Goal: Task Accomplishment & Management: Manage account settings

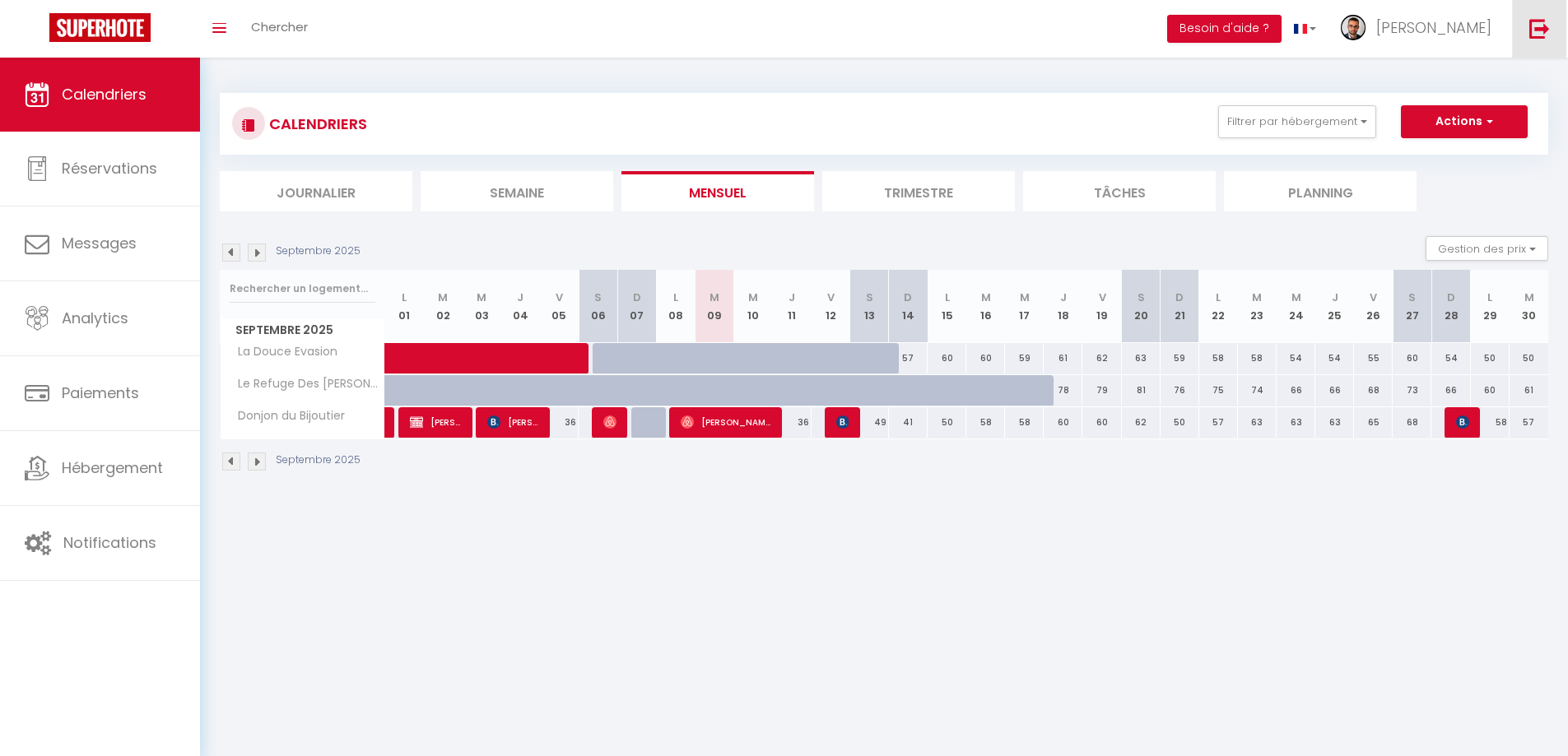
click at [1525, 32] on link at bounding box center [1538, 28] width 54 height 58
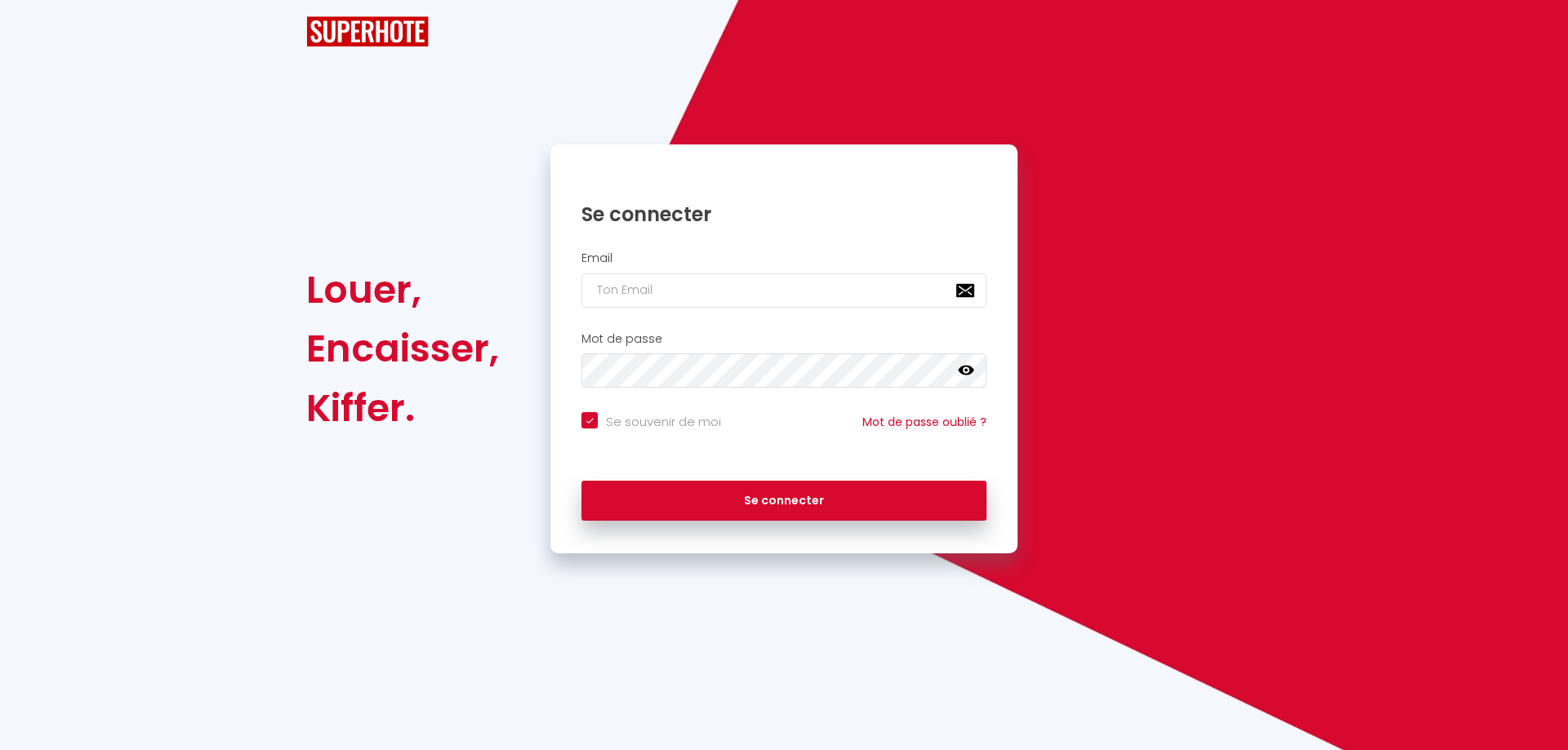
checkbox input "true"
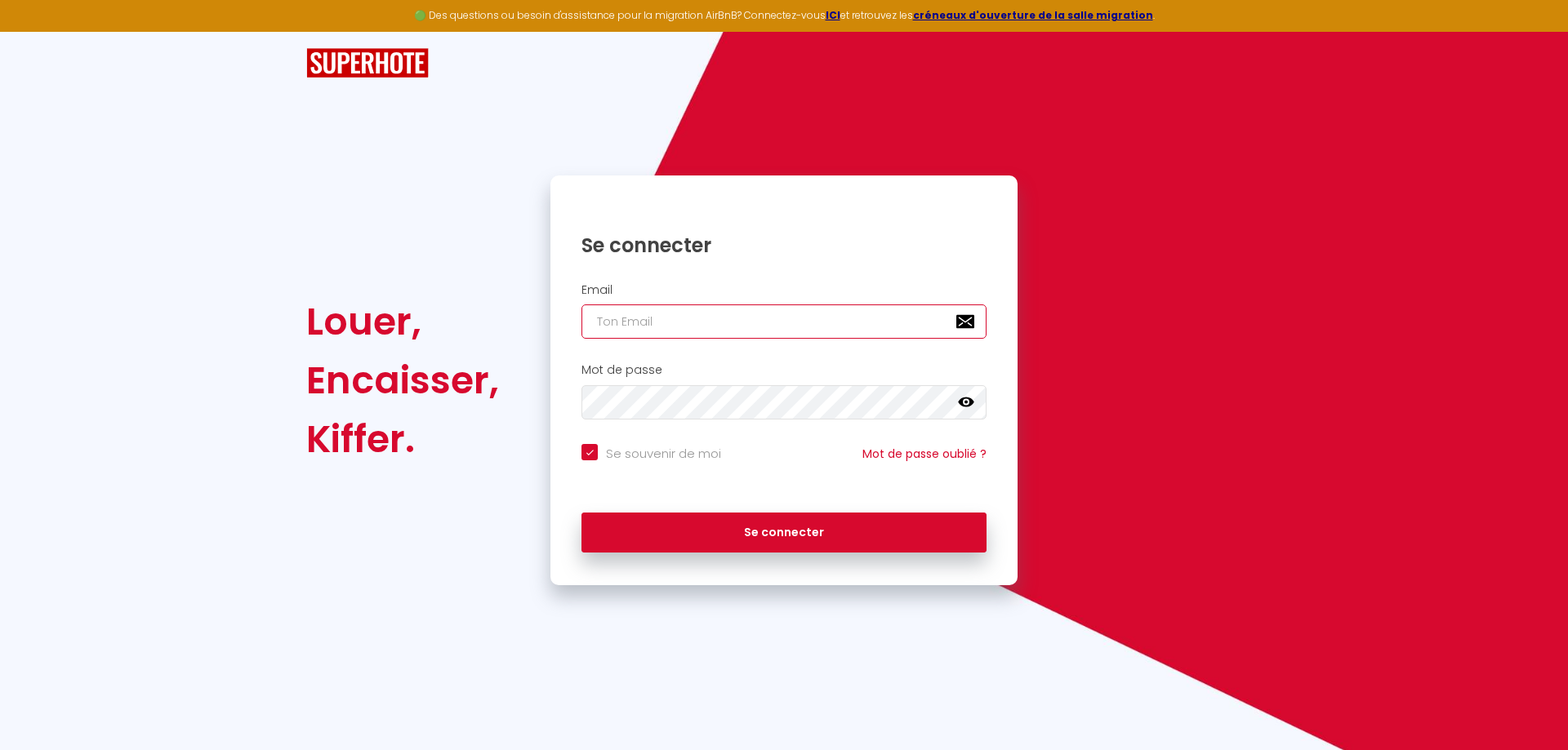
type input "[PERSON_NAME][DOMAIN_NAME][EMAIL_ADDRESS][DOMAIN_NAME]"
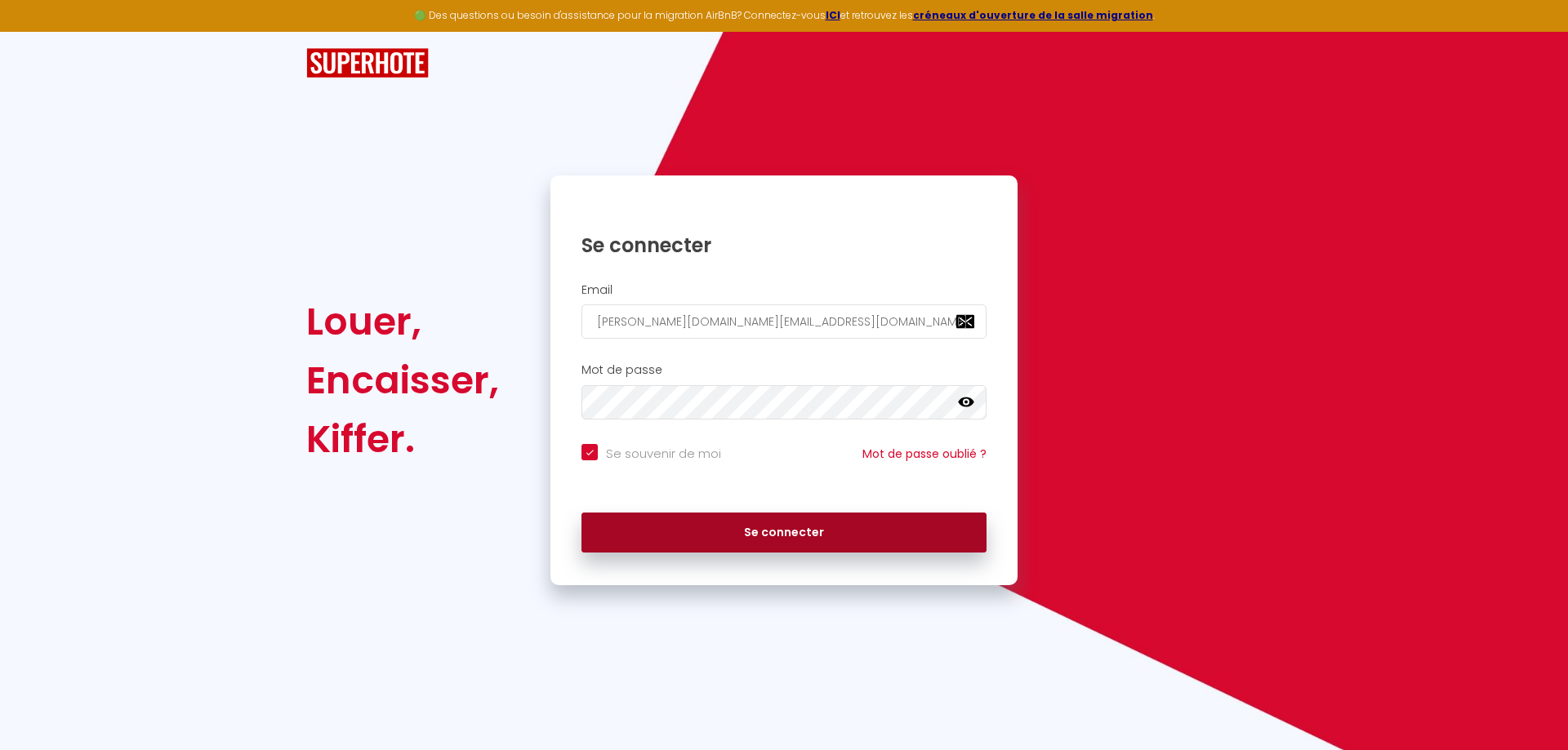
click at [789, 537] on button "Se connecter" at bounding box center [784, 533] width 405 height 41
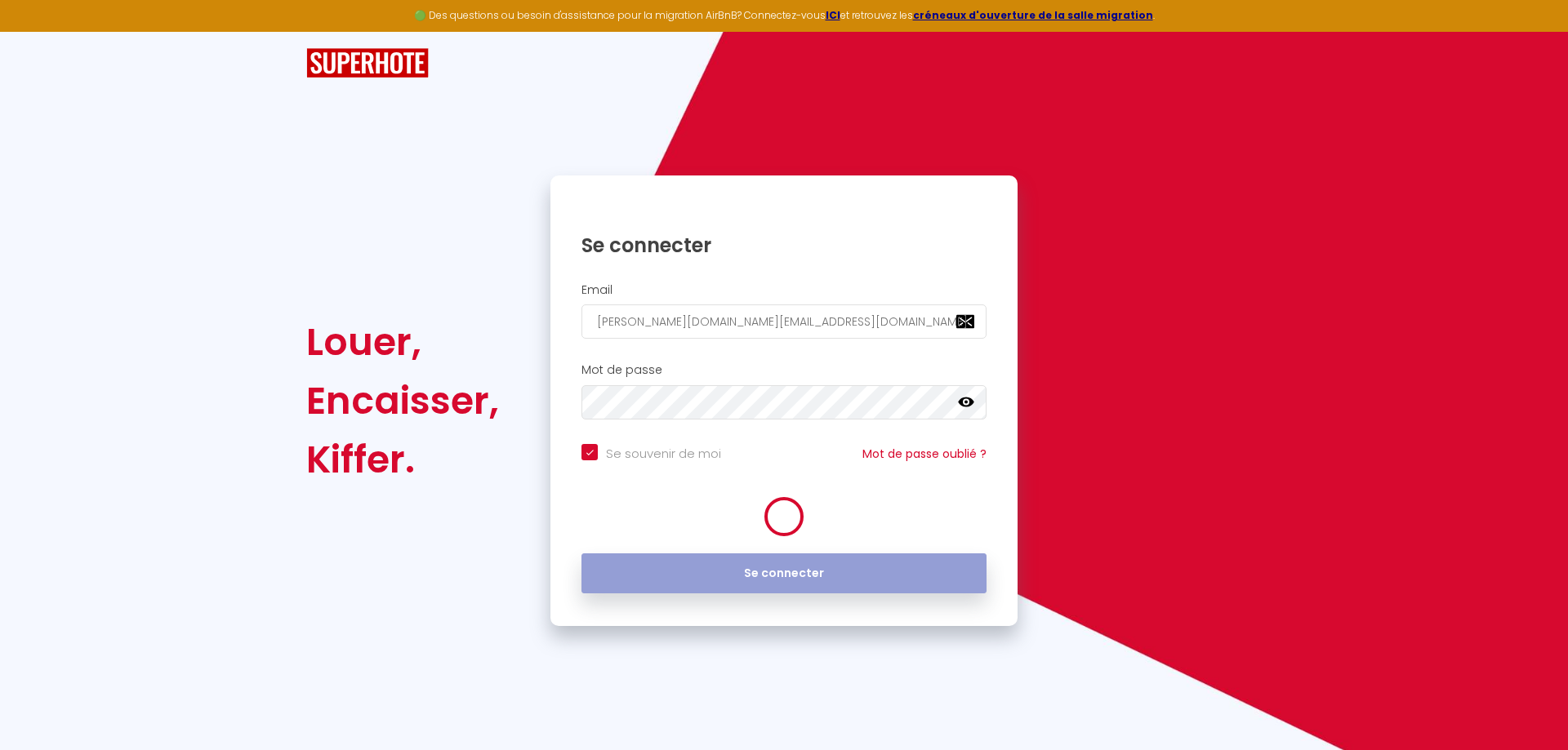
checkbox input "true"
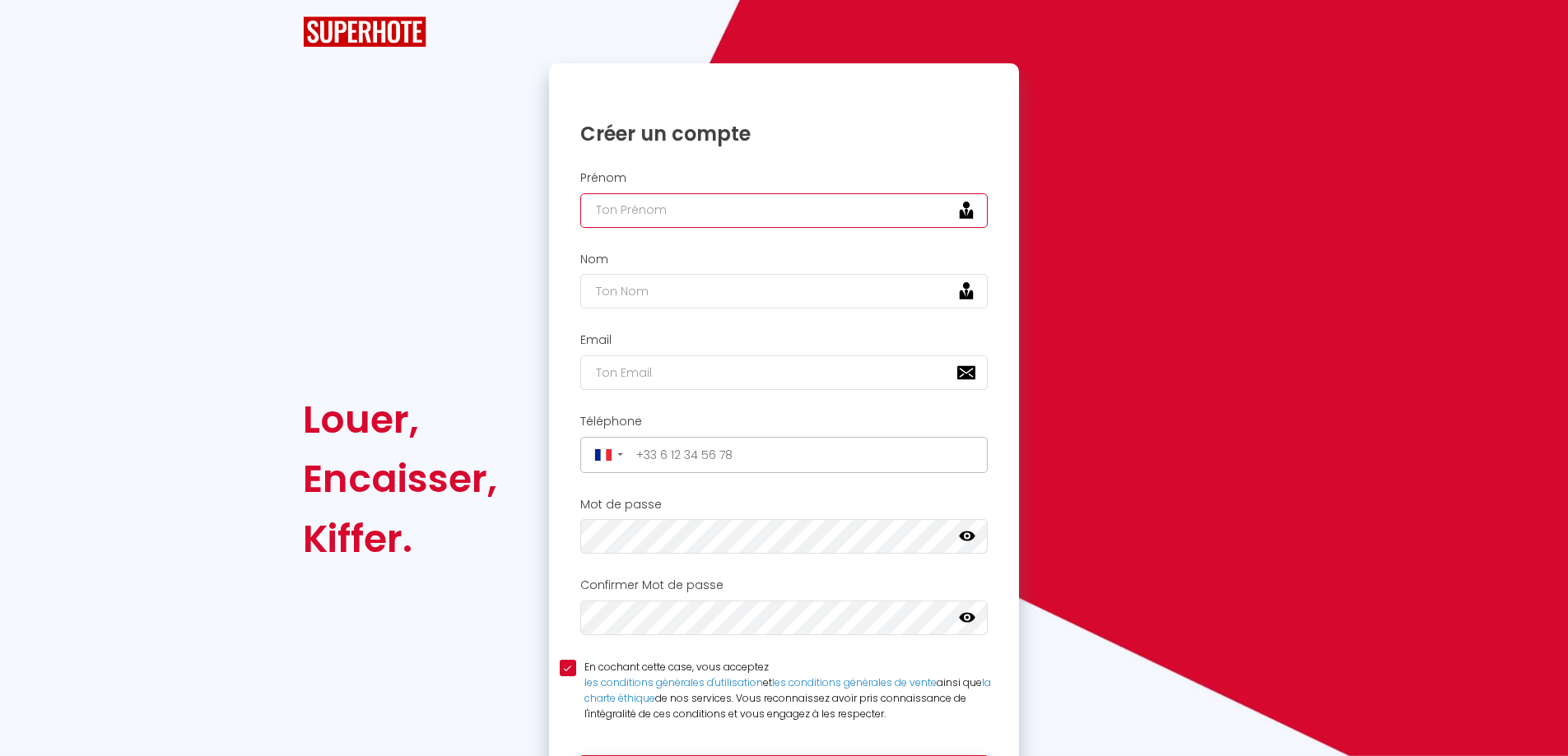
click at [664, 214] on input "text" at bounding box center [784, 210] width 408 height 34
type input "[PERSON_NAME]"
type input "Aimar"
type input "[PERSON_NAME][DOMAIN_NAME][EMAIL_ADDRESS][DOMAIN_NAME]"
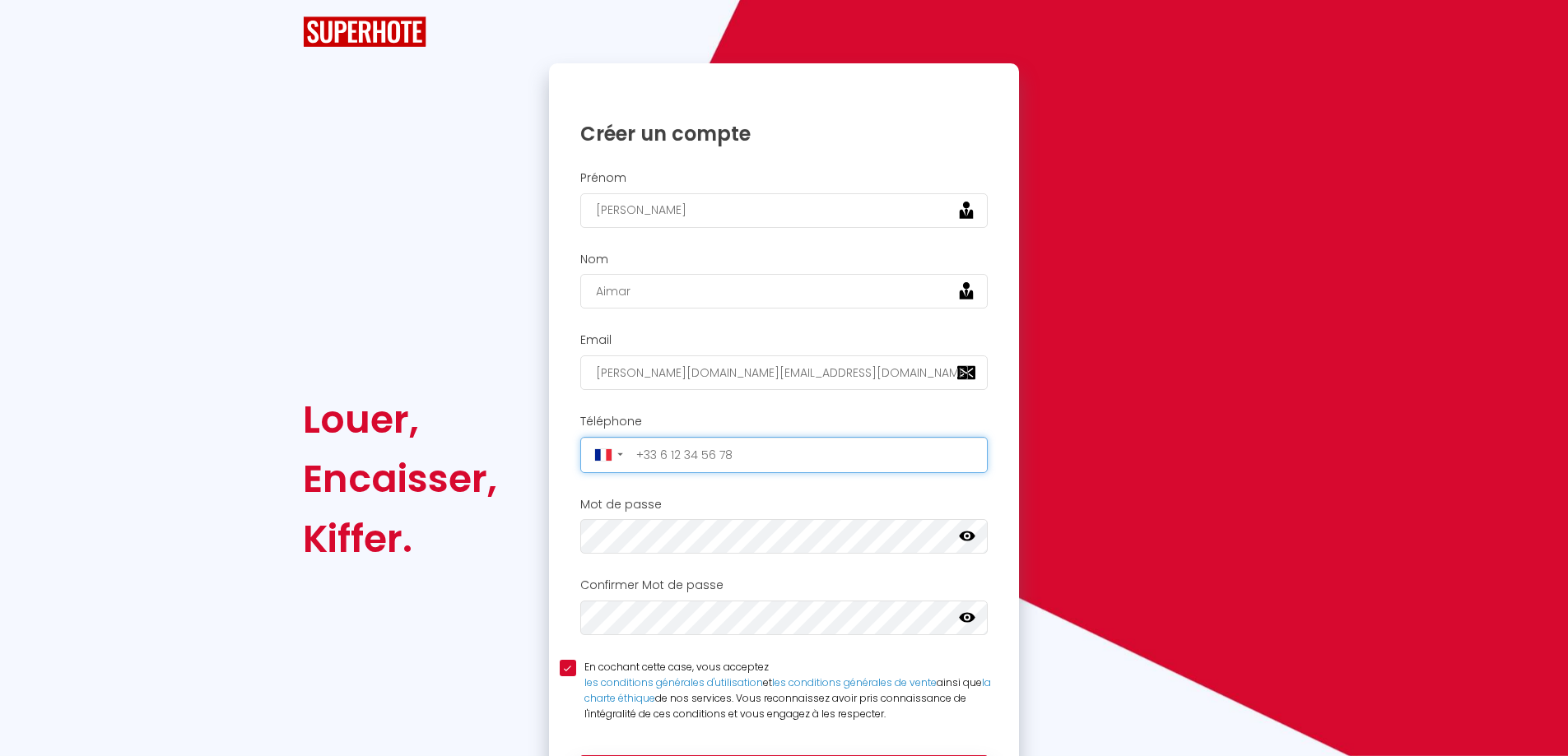
type input "[PHONE_NUMBER]"
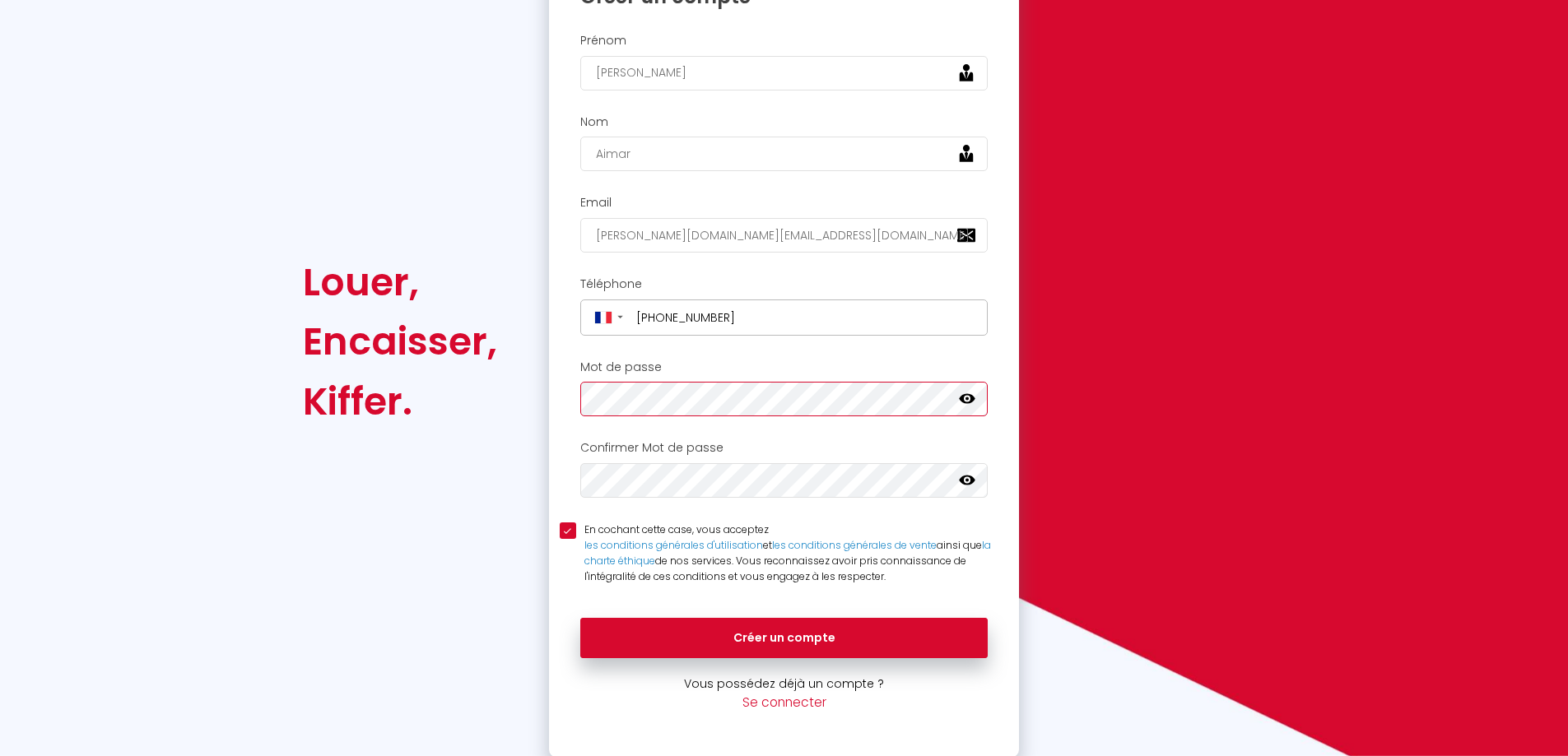
scroll to position [139, 0]
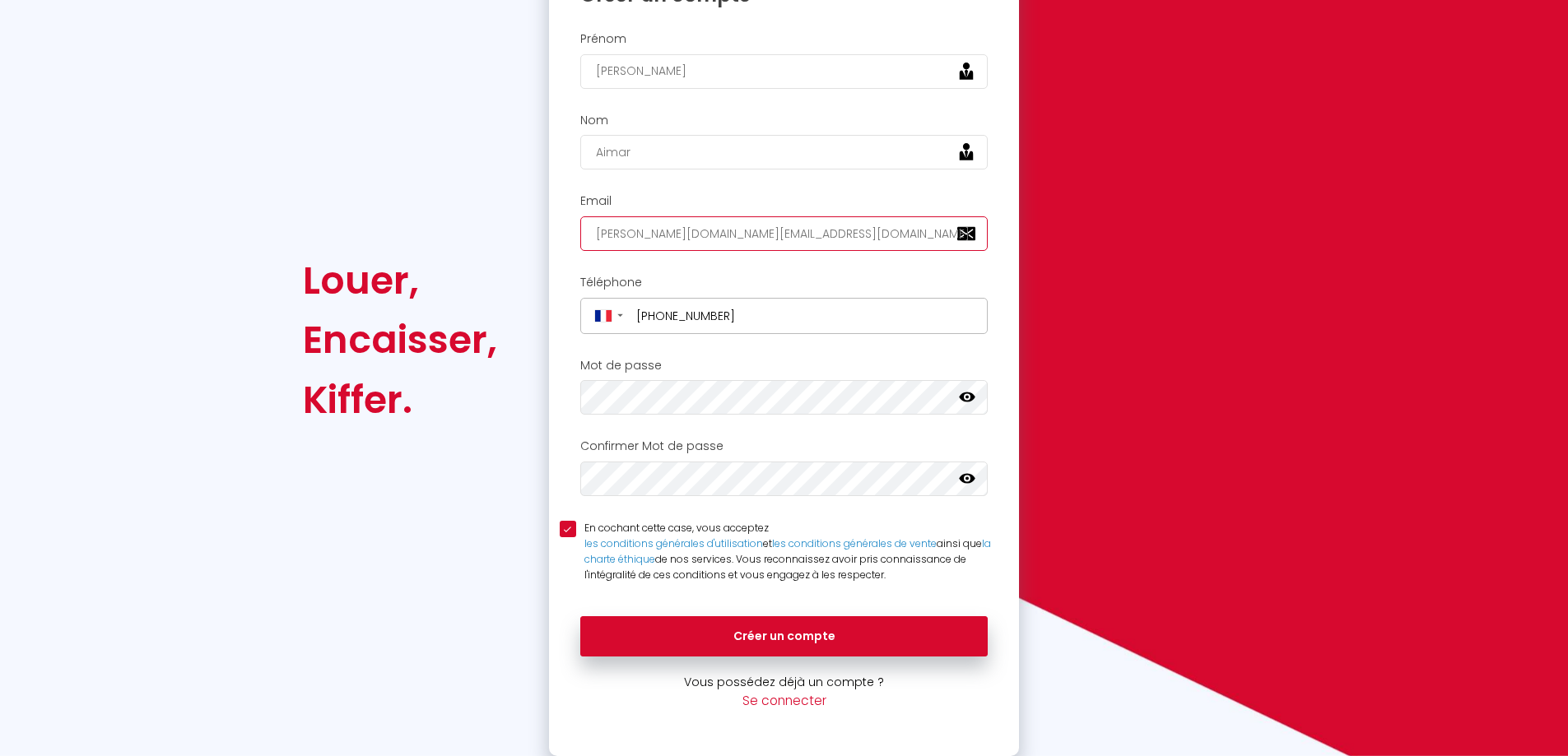
click at [669, 232] on input "[PERSON_NAME][DOMAIN_NAME][EMAIL_ADDRESS][DOMAIN_NAME]" at bounding box center [784, 233] width 408 height 34
type input "[PERSON_NAME][DOMAIN_NAME][EMAIL_ADDRESS][DOMAIN_NAME]"
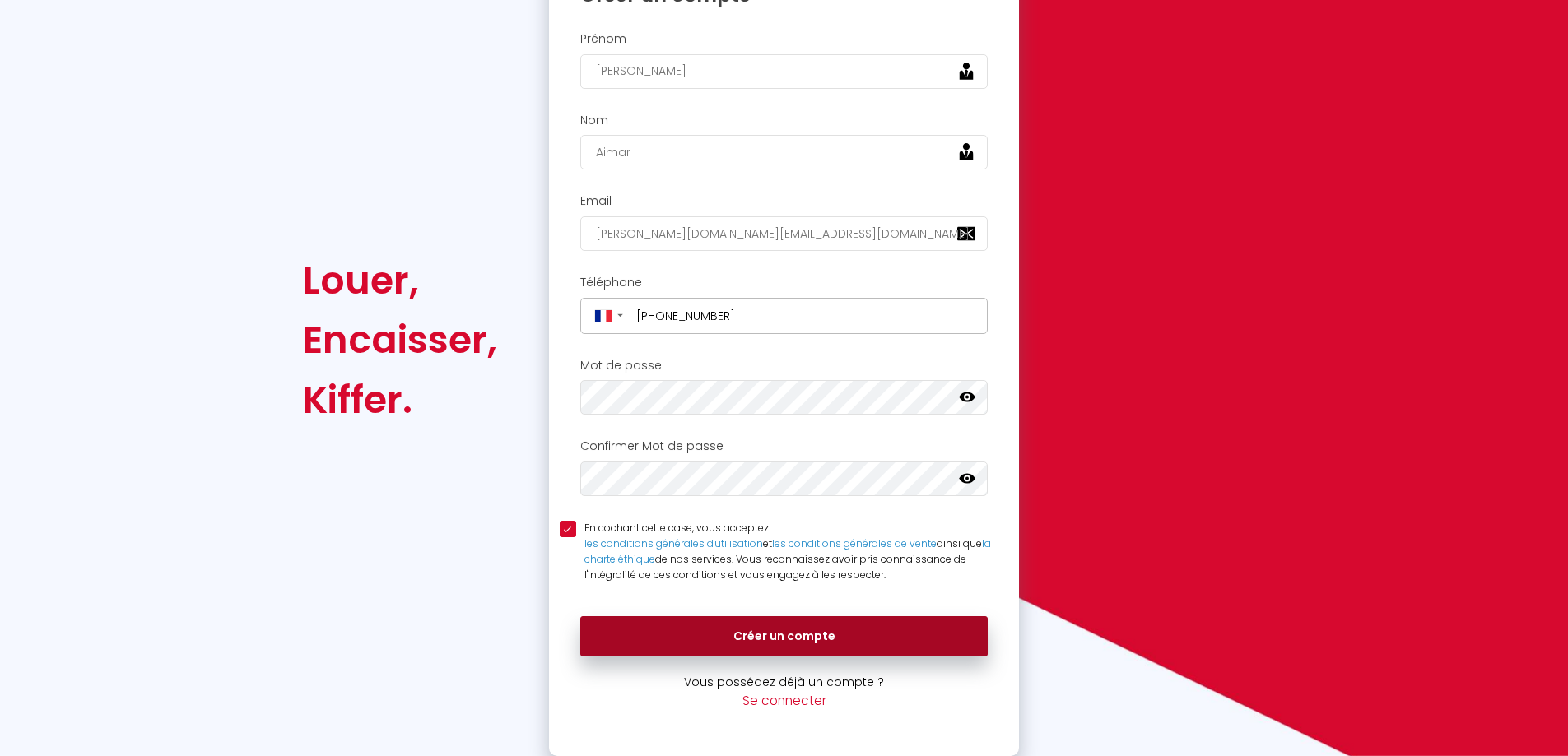
click at [827, 634] on button "Créer un compte" at bounding box center [784, 636] width 408 height 41
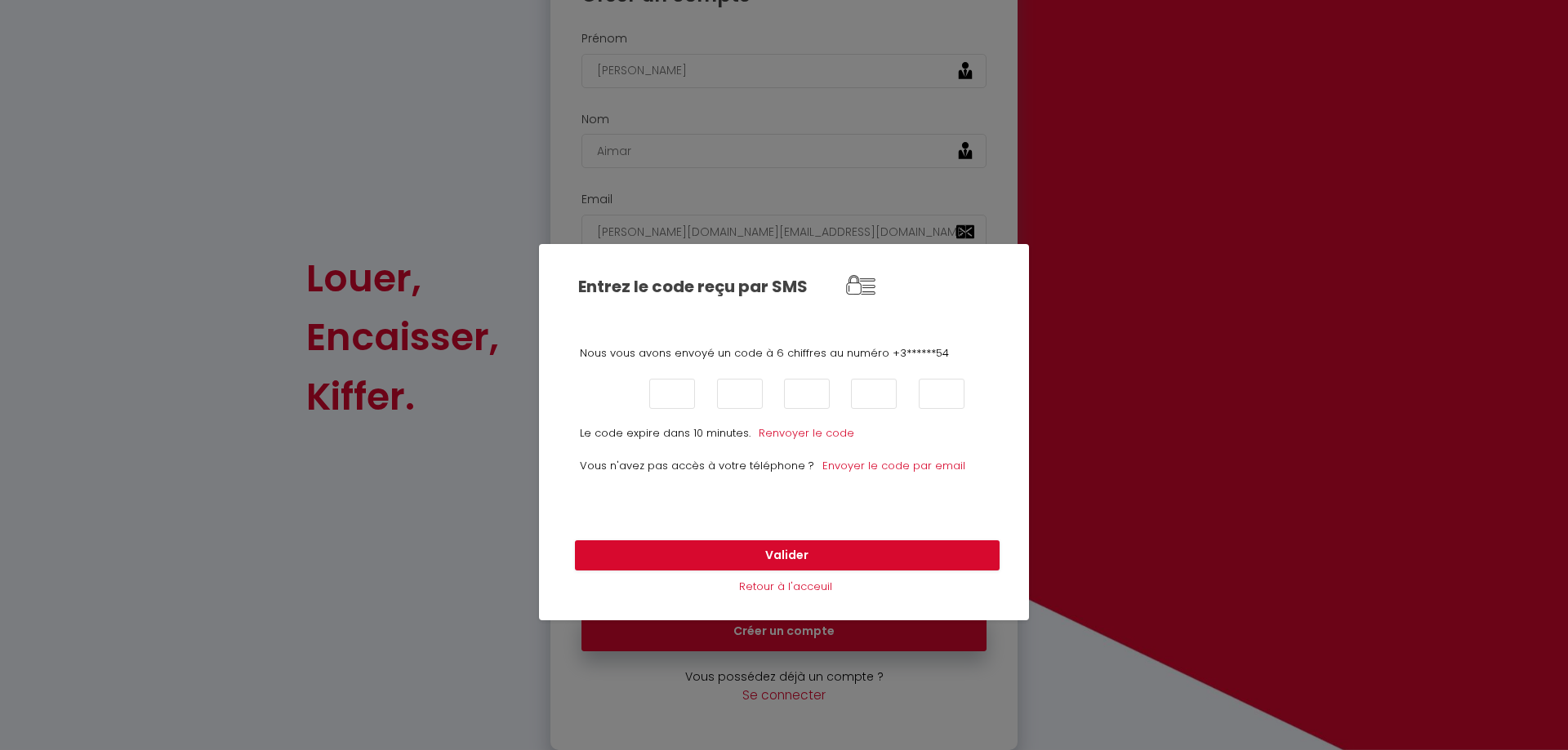
click at [616, 389] on input "text" at bounding box center [605, 394] width 46 height 31
type input "4"
type input "6"
type input "3"
type input "0"
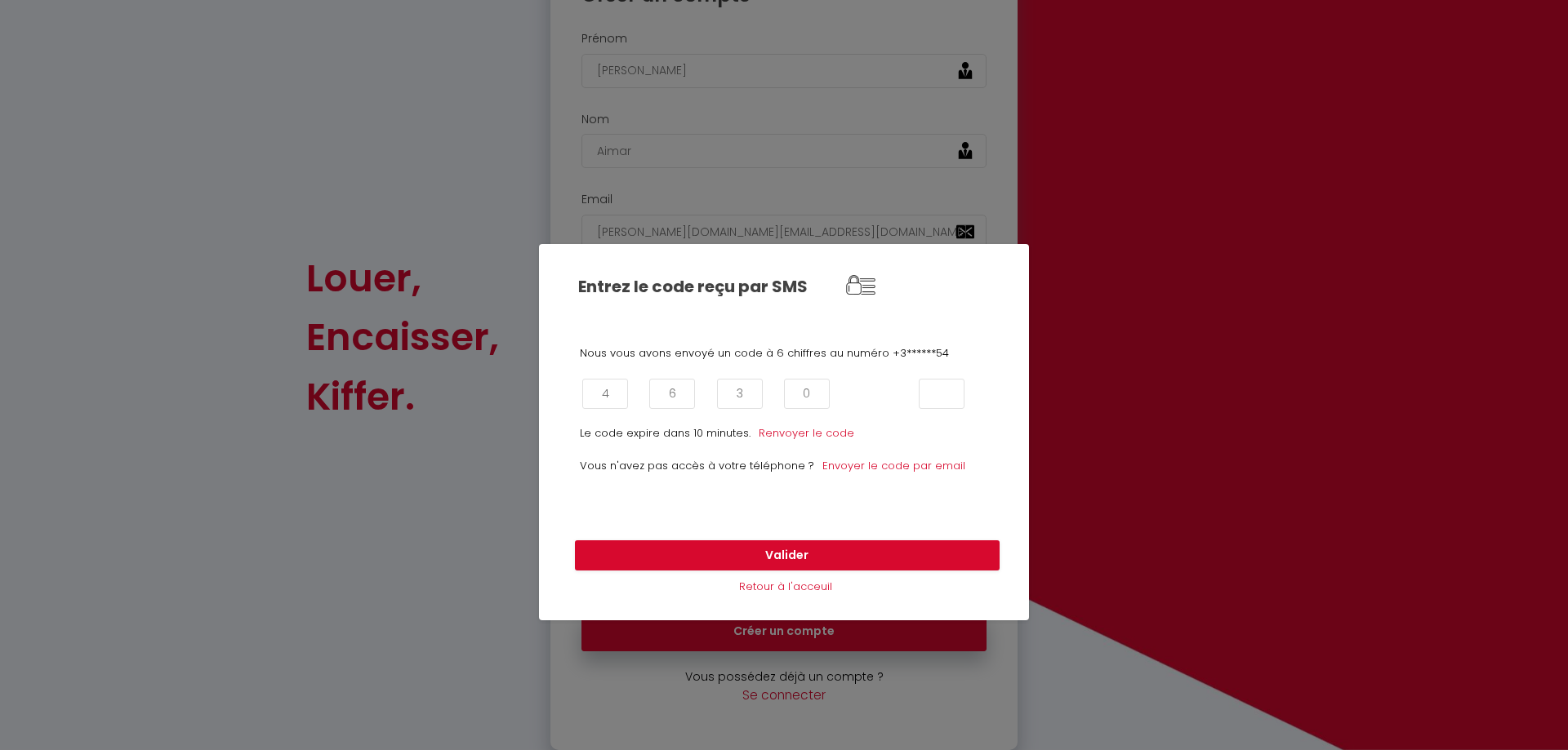
type input "3"
click at [796, 547] on button "Valider" at bounding box center [787, 557] width 424 height 31
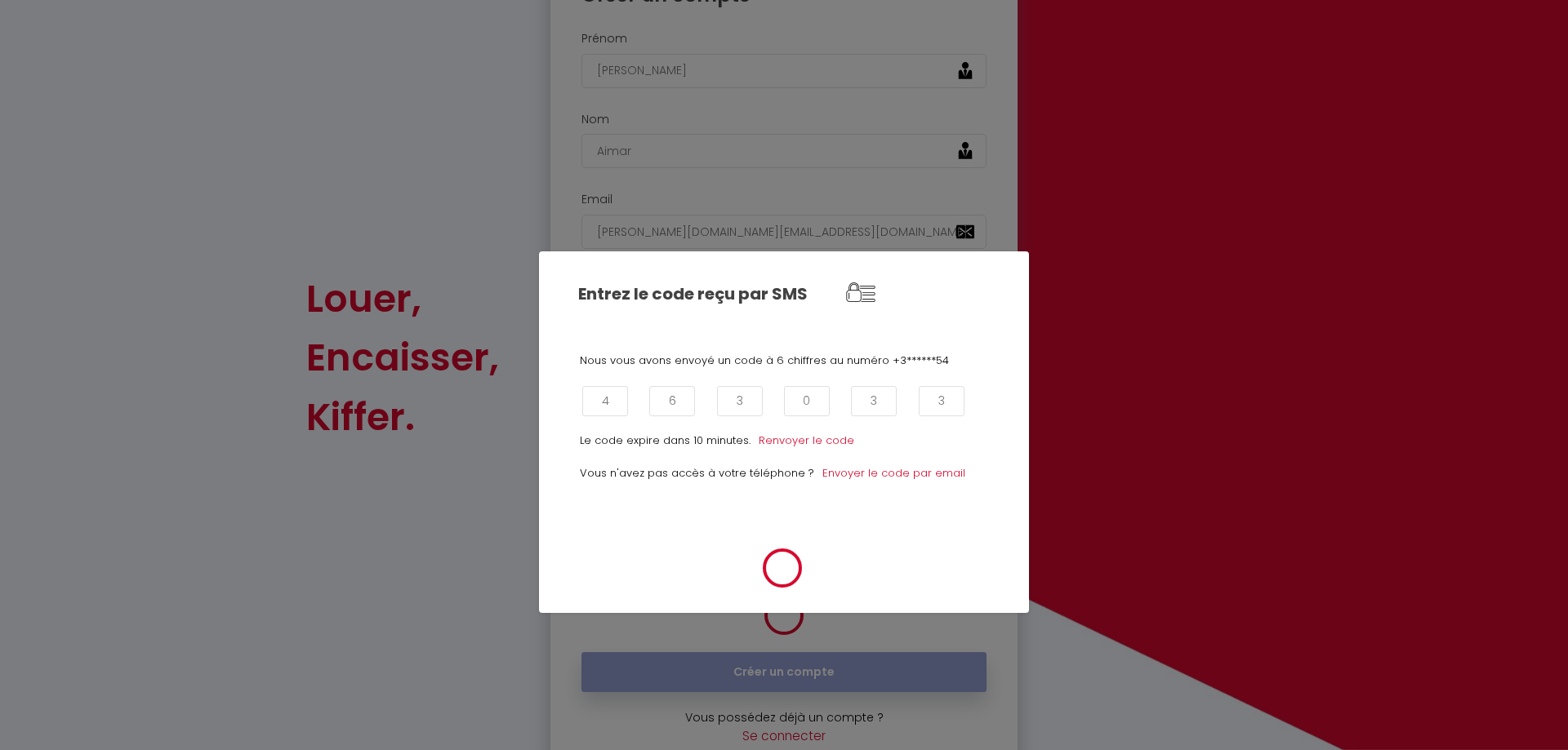
scroll to position [159, 0]
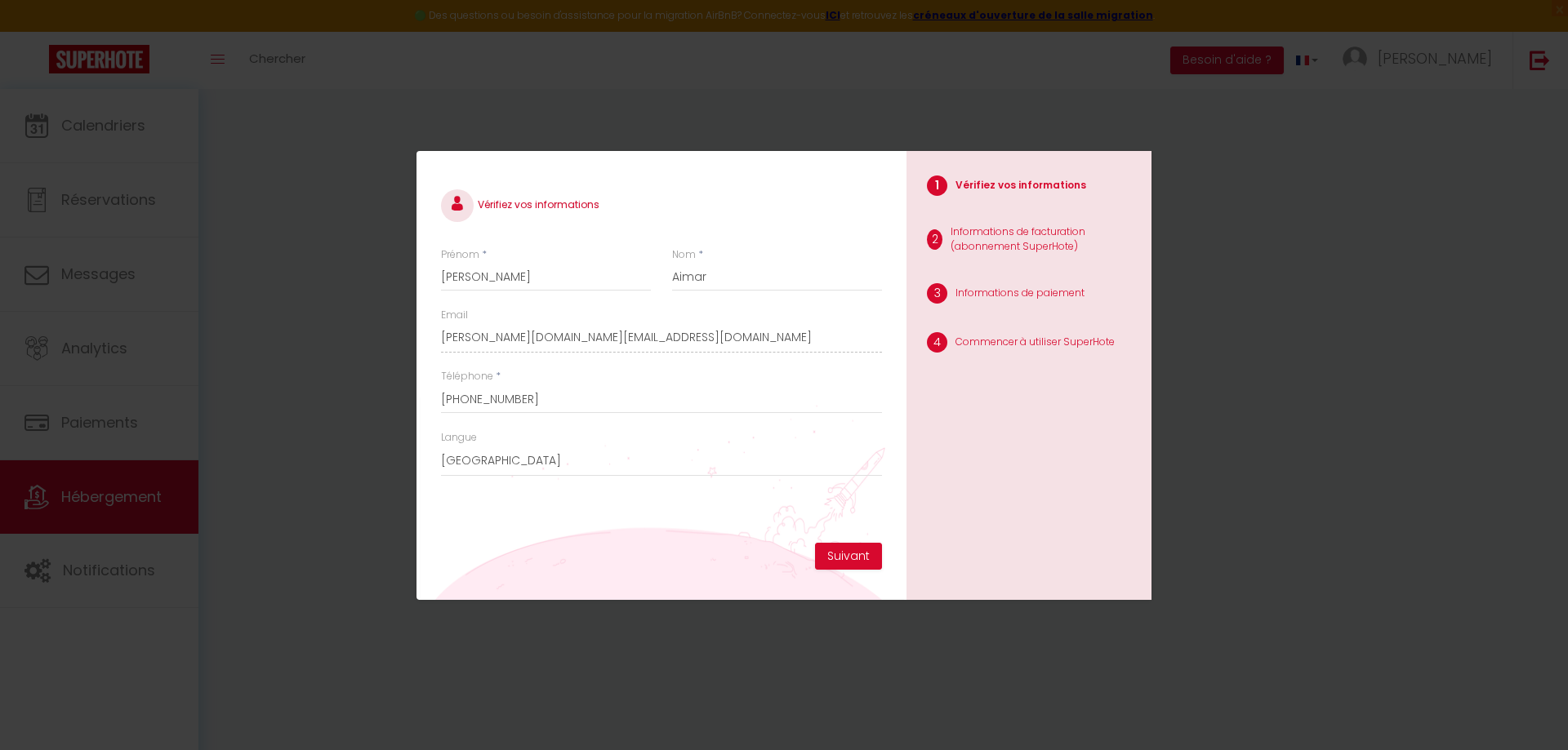
click at [1395, 487] on div "Vérifiez vos informations Prénom * [PERSON_NAME] * Aimar Email [PERSON_NAME][DO…" at bounding box center [784, 375] width 1568 height 750
click at [865, 552] on button "Suivant" at bounding box center [848, 557] width 67 height 28
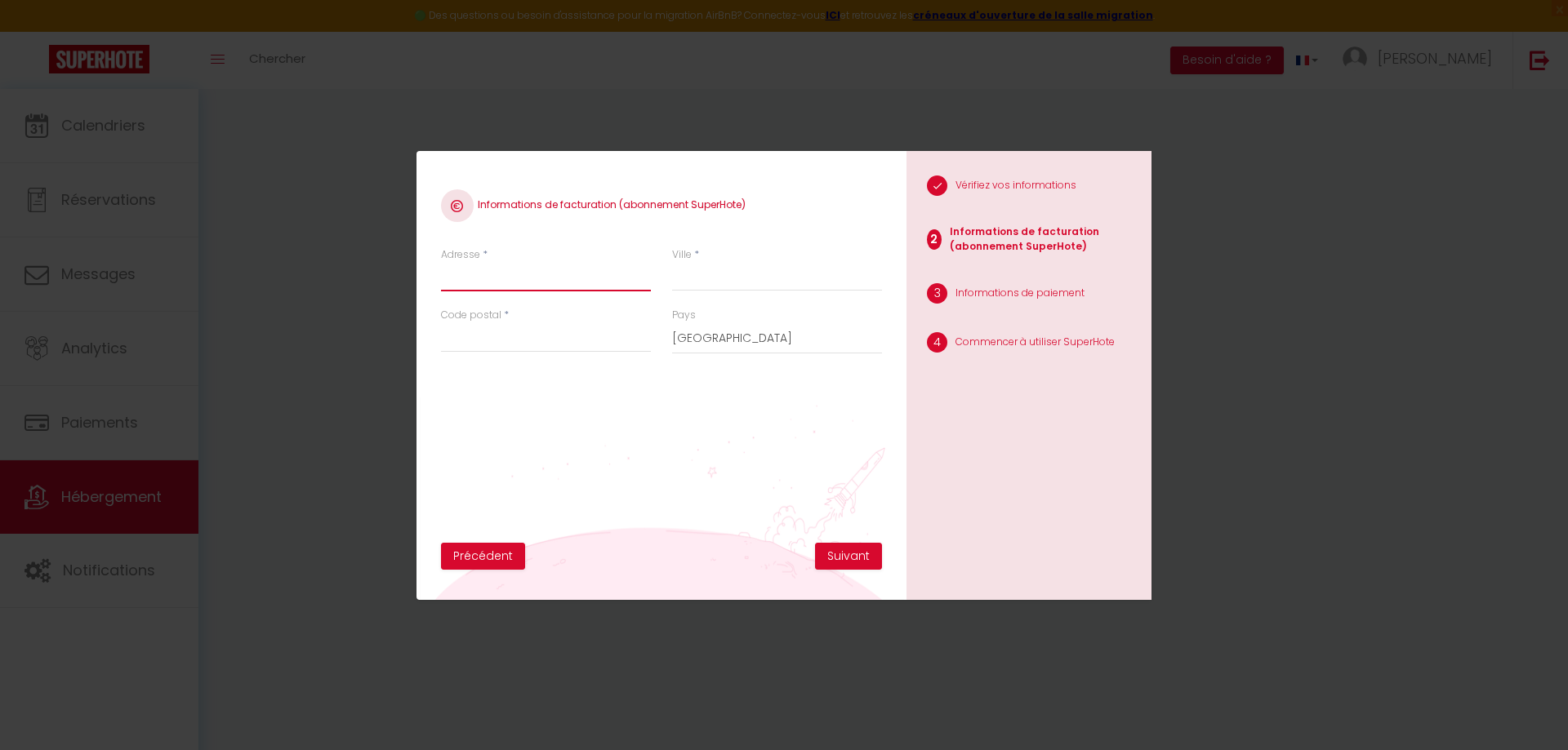
click at [556, 284] on input "Adresse" at bounding box center [546, 277] width 210 height 30
type input "[STREET_ADDRESS]"
type input "BEAUCAIRE"
type input "30300"
click at [857, 563] on button "Suivant" at bounding box center [848, 557] width 67 height 28
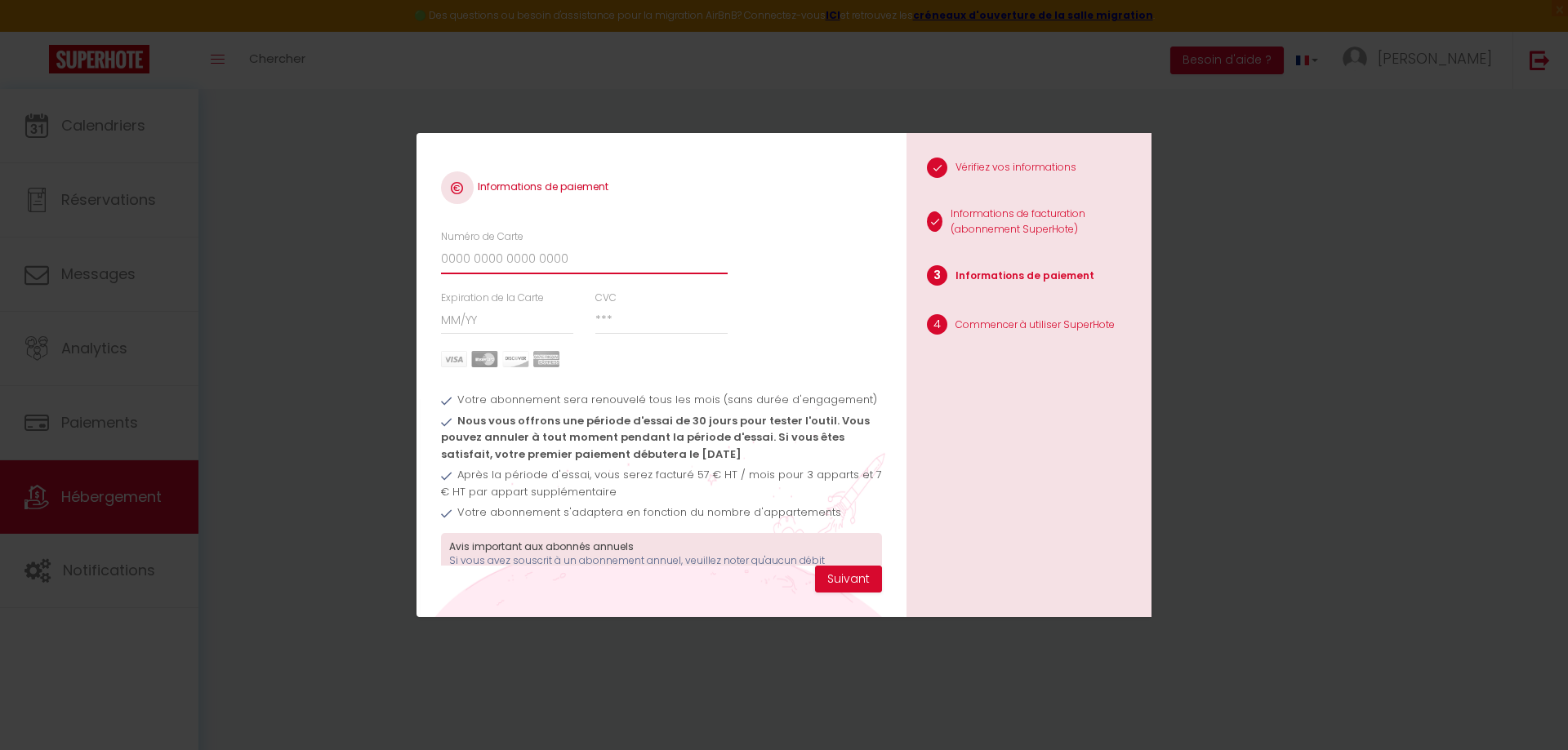
click at [501, 270] on input "Numéro de Carte" at bounding box center [584, 260] width 286 height 30
type input "[CREDIT_CARD_NUMBER]"
type input "11/25"
type input "002"
click at [859, 580] on button "Suivant" at bounding box center [848, 580] width 67 height 28
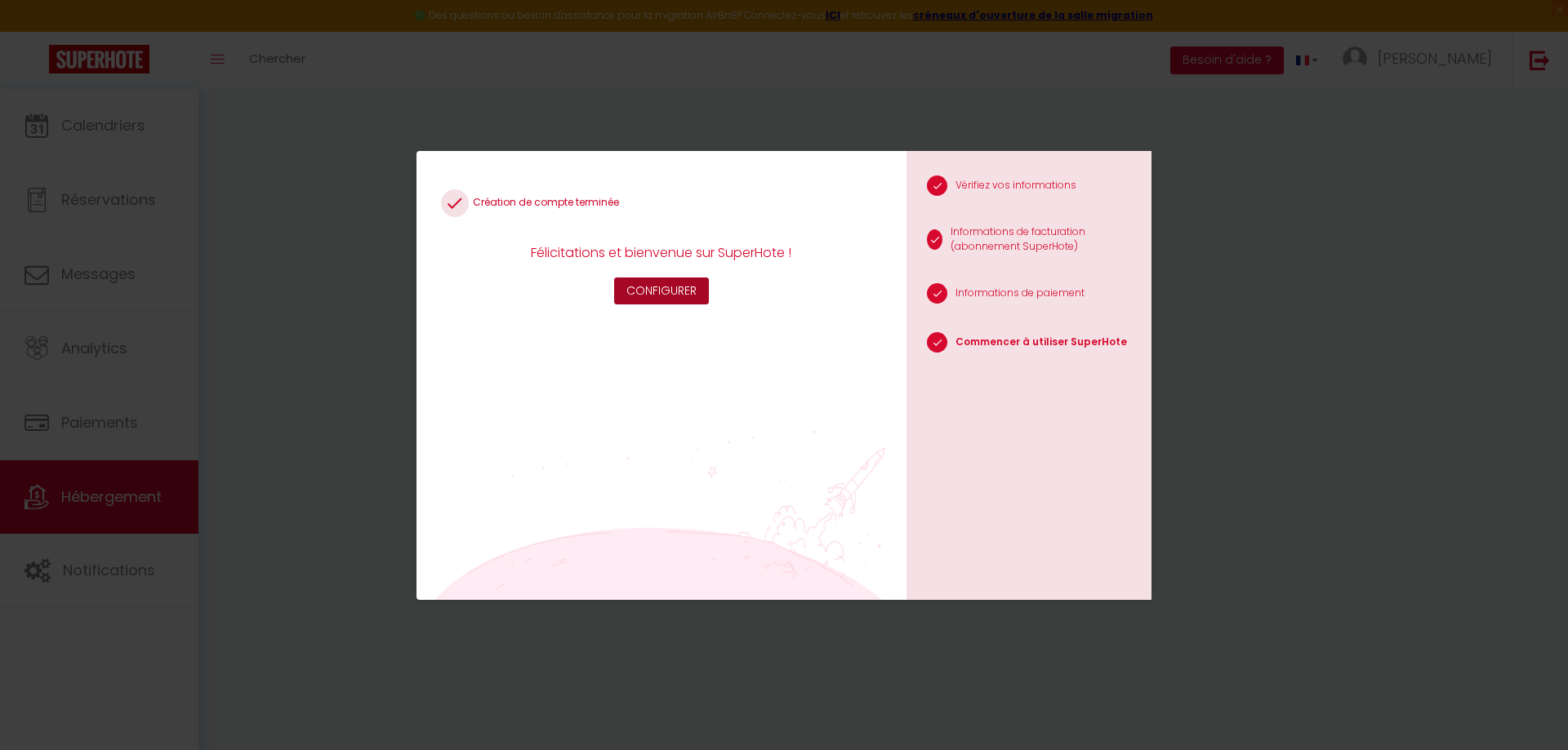
click at [671, 297] on button "Configurer" at bounding box center [661, 292] width 95 height 28
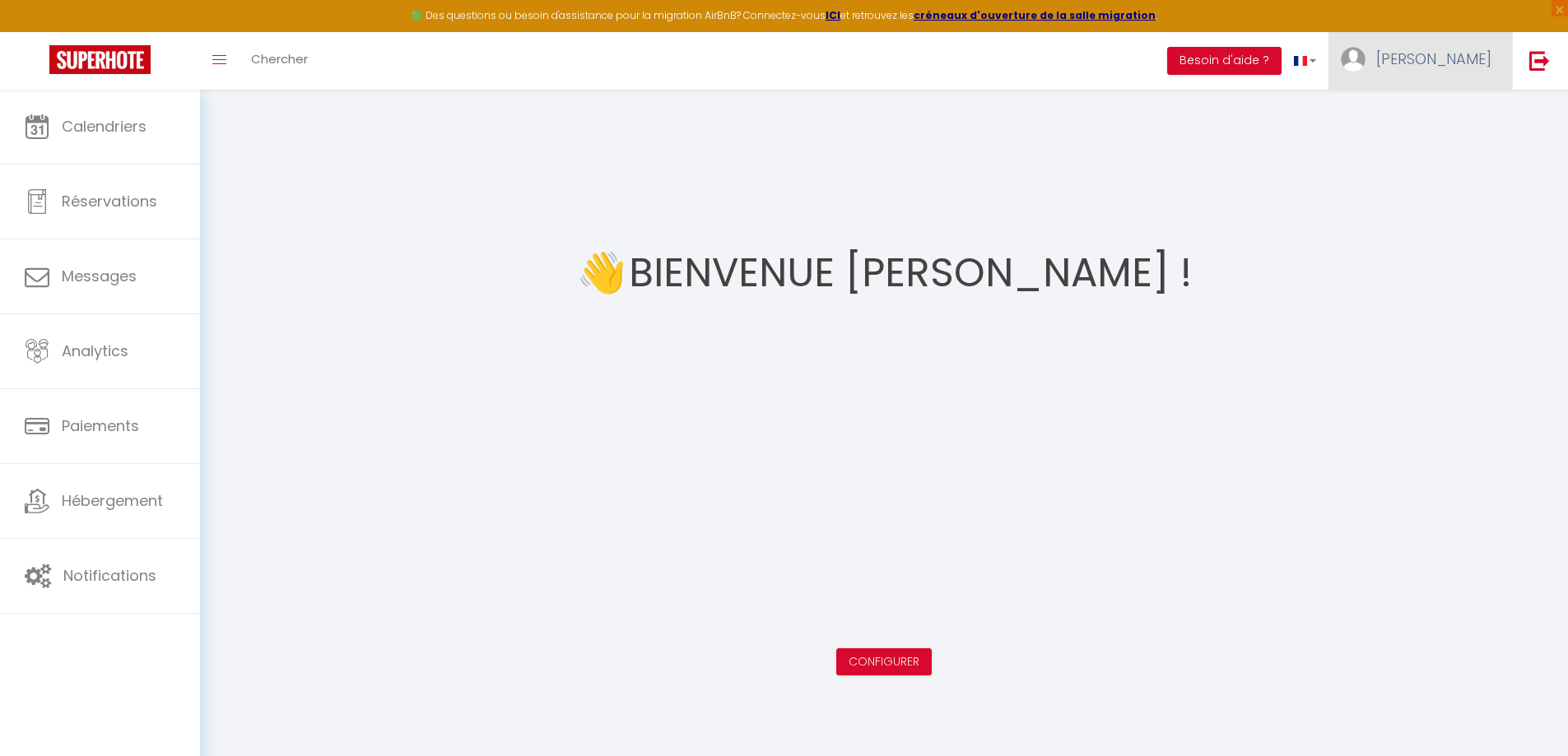
click at [1445, 72] on link "[PERSON_NAME]" at bounding box center [1420, 60] width 183 height 58
click at [1445, 111] on link "Paramètres" at bounding box center [1445, 114] width 122 height 28
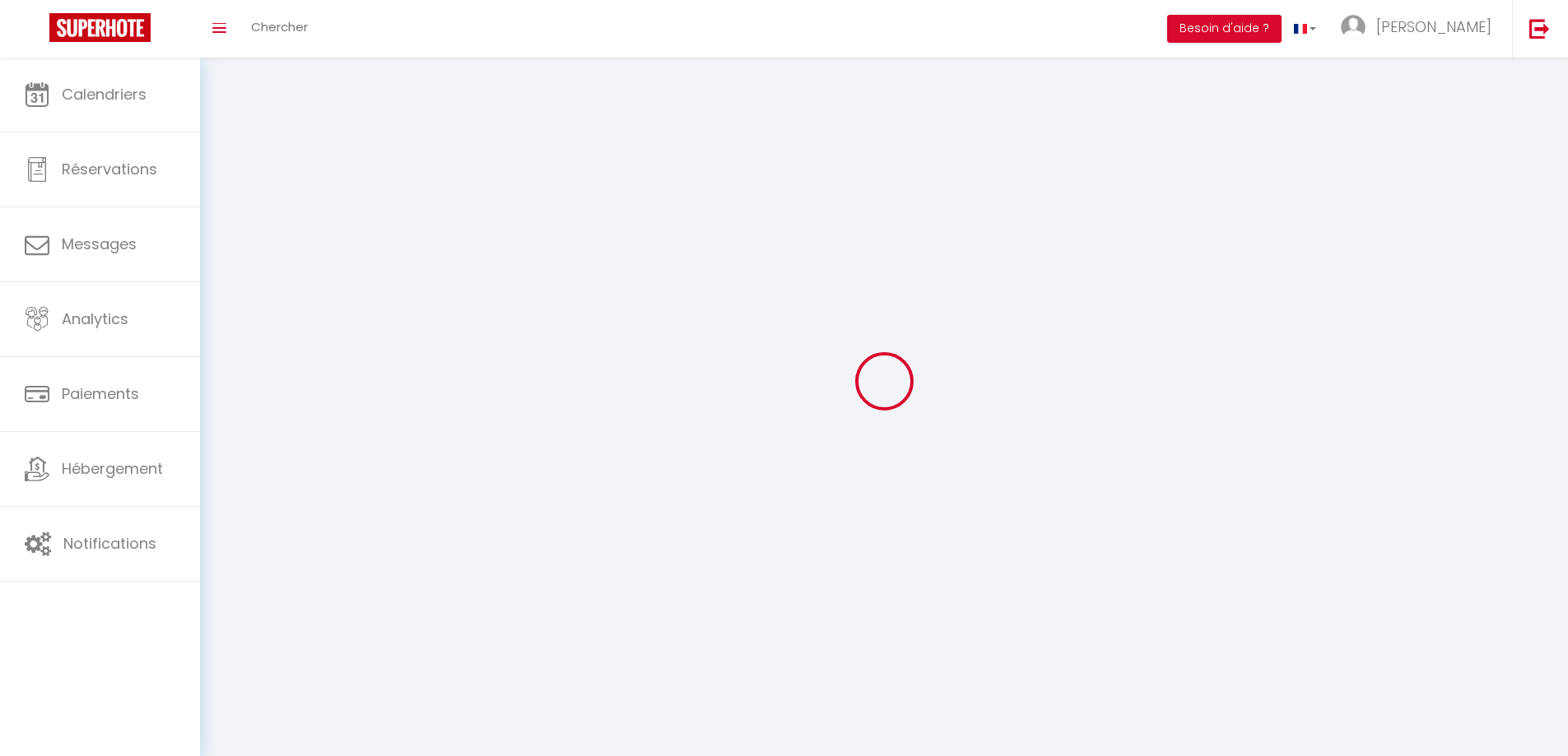
type input "[PERSON_NAME]"
type input "Aimar"
type input "[PHONE_NUMBER]"
type input "[STREET_ADDRESS]"
type input "30300"
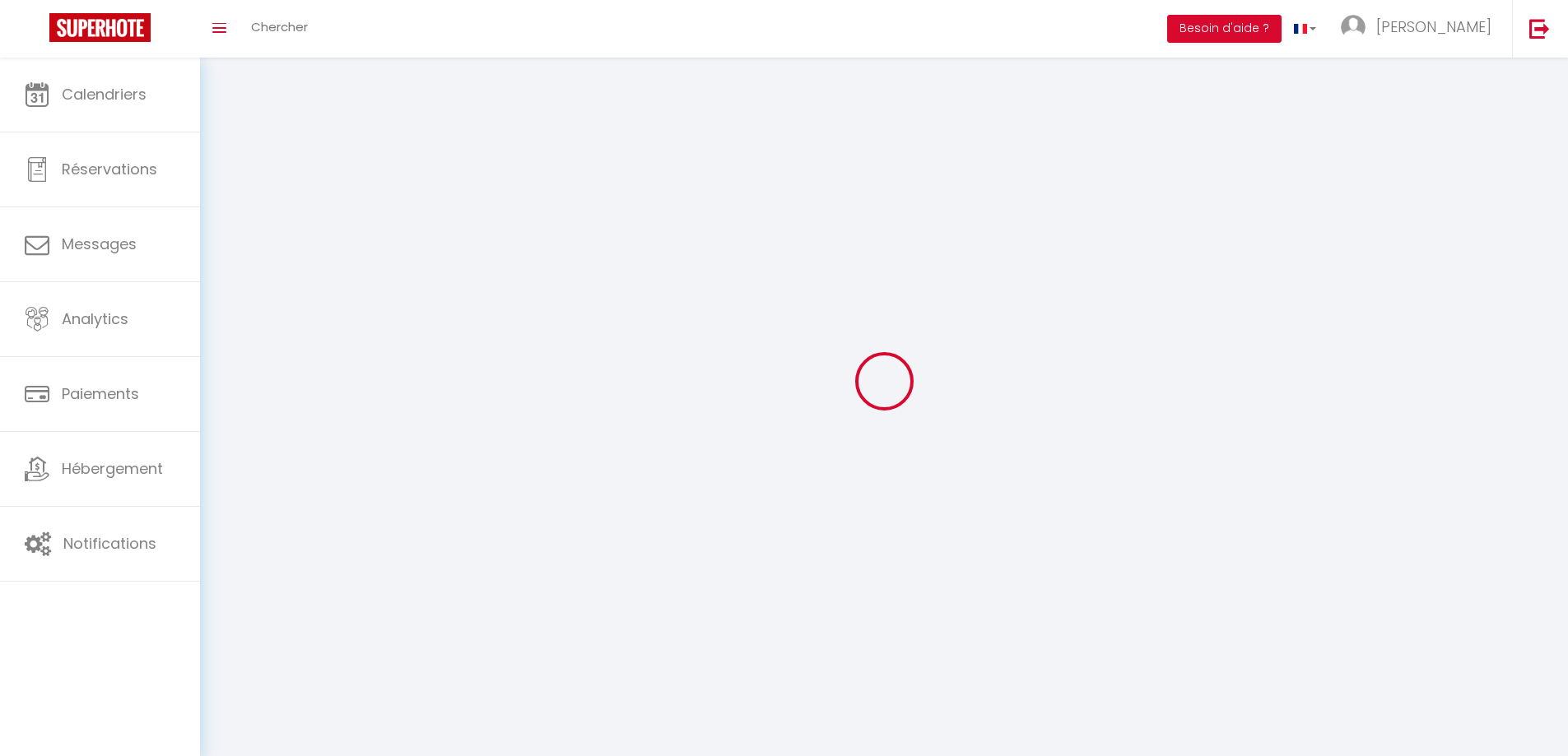
type input "BEAUCAIRE"
type input "N9JIRqhq94EGddWu56Zq8dZ8l"
type input "sGylyQKSBByinNDr7DhzkS7Ht"
type input "N9JIRqhq94EGddWu56Zq8dZ8l"
type input "sGylyQKSBByinNDr7DhzkS7Ht"
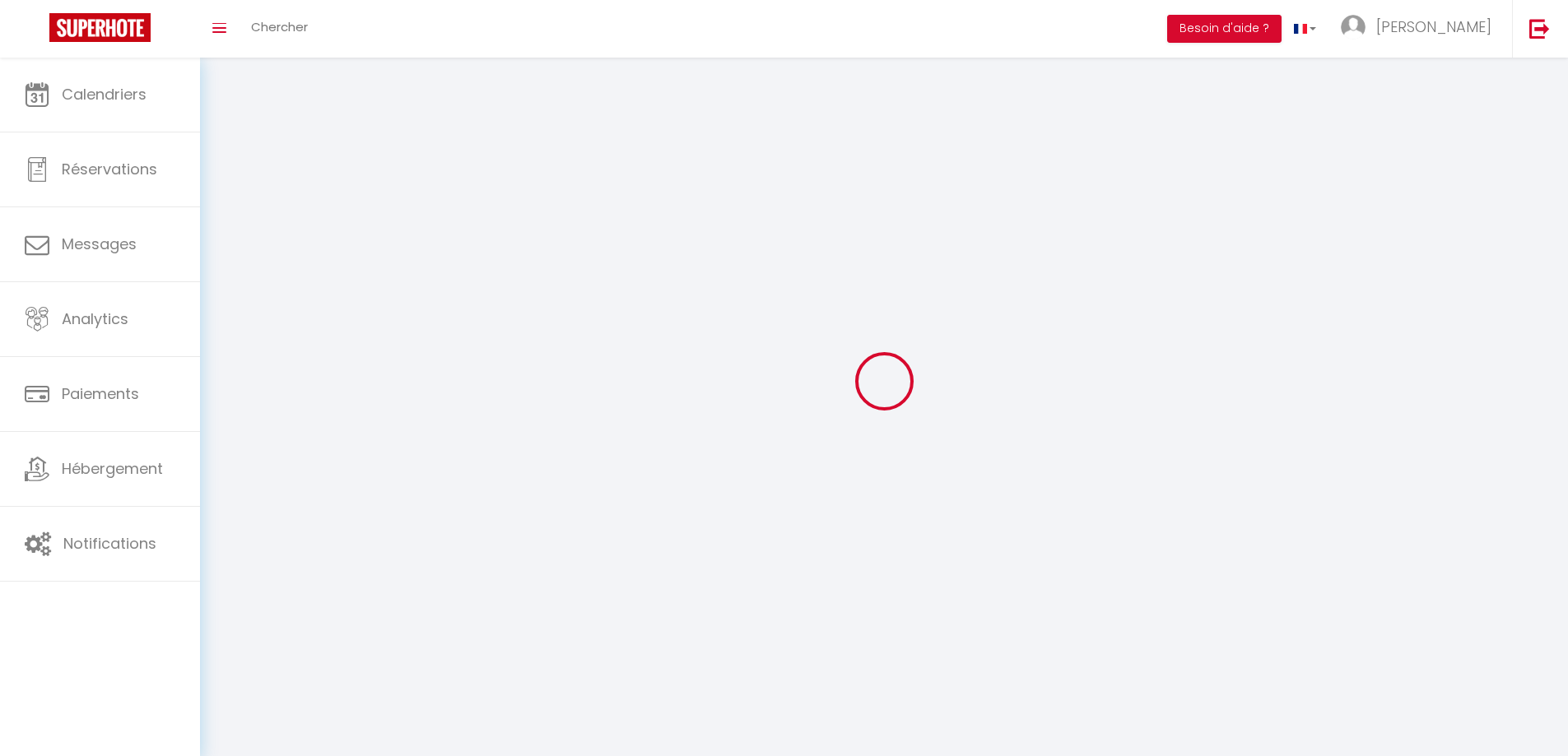
type input "[URL][DOMAIN_NAME]"
select select "28"
select select "fr"
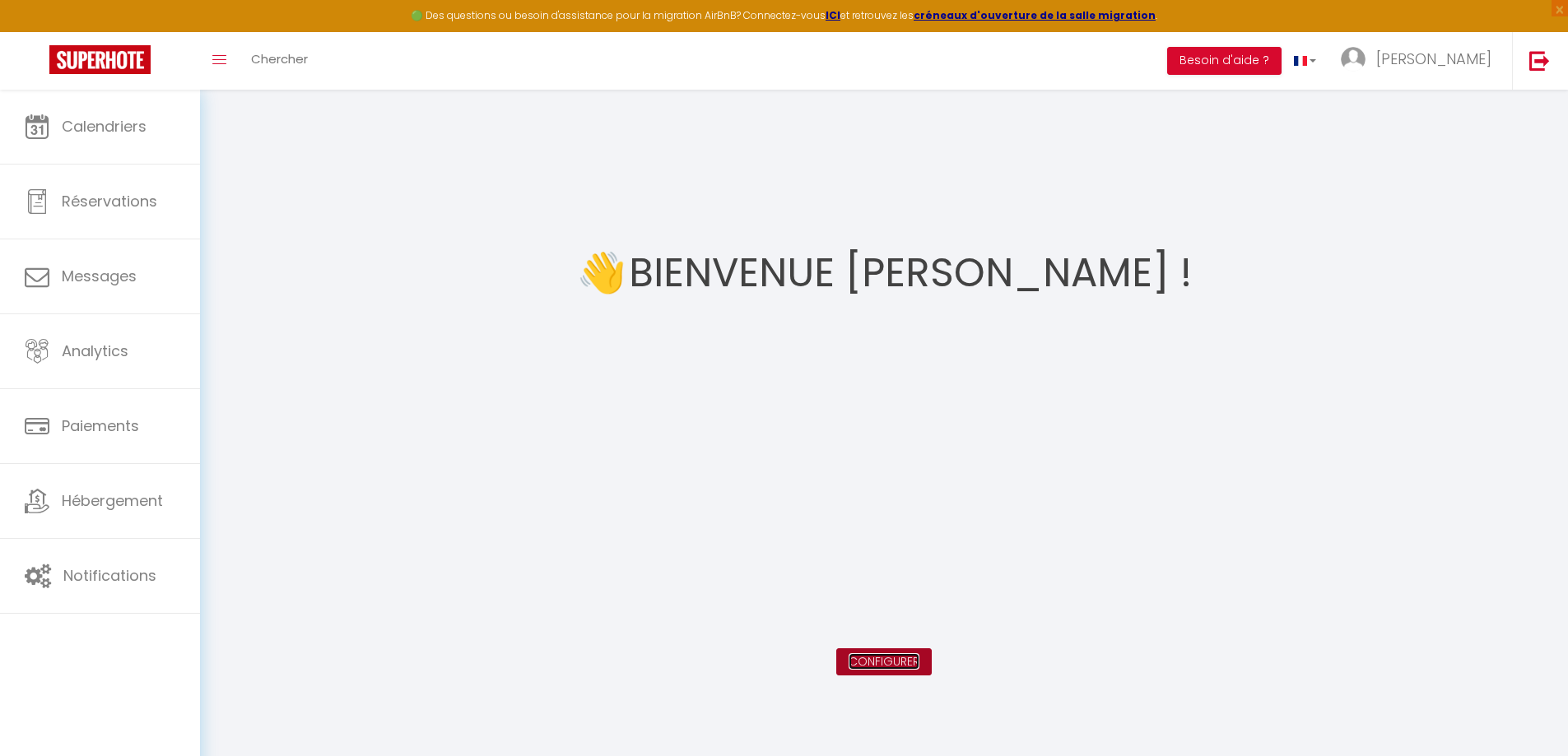
click at [896, 657] on link "Configurer" at bounding box center [884, 662] width 71 height 17
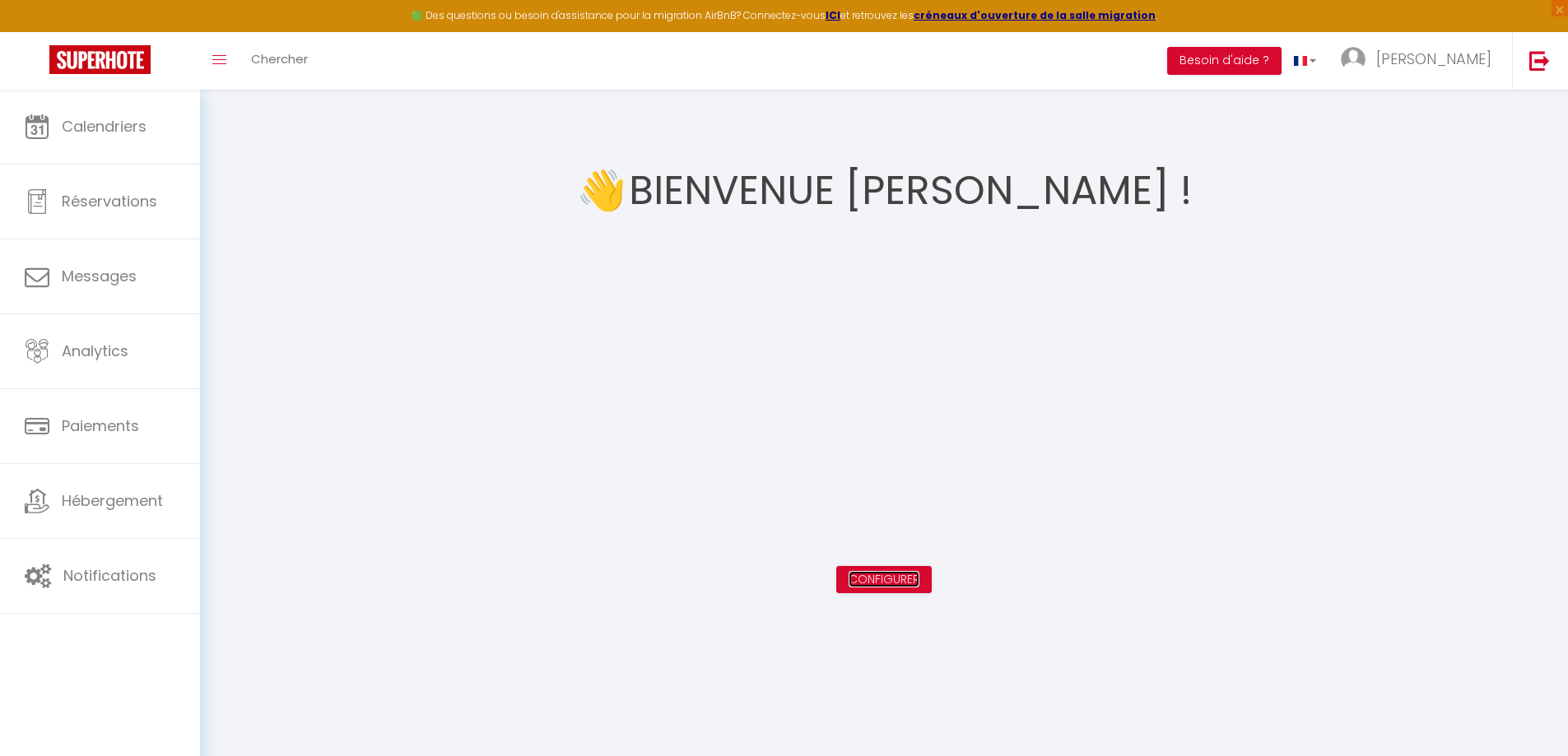
scroll to position [90, 0]
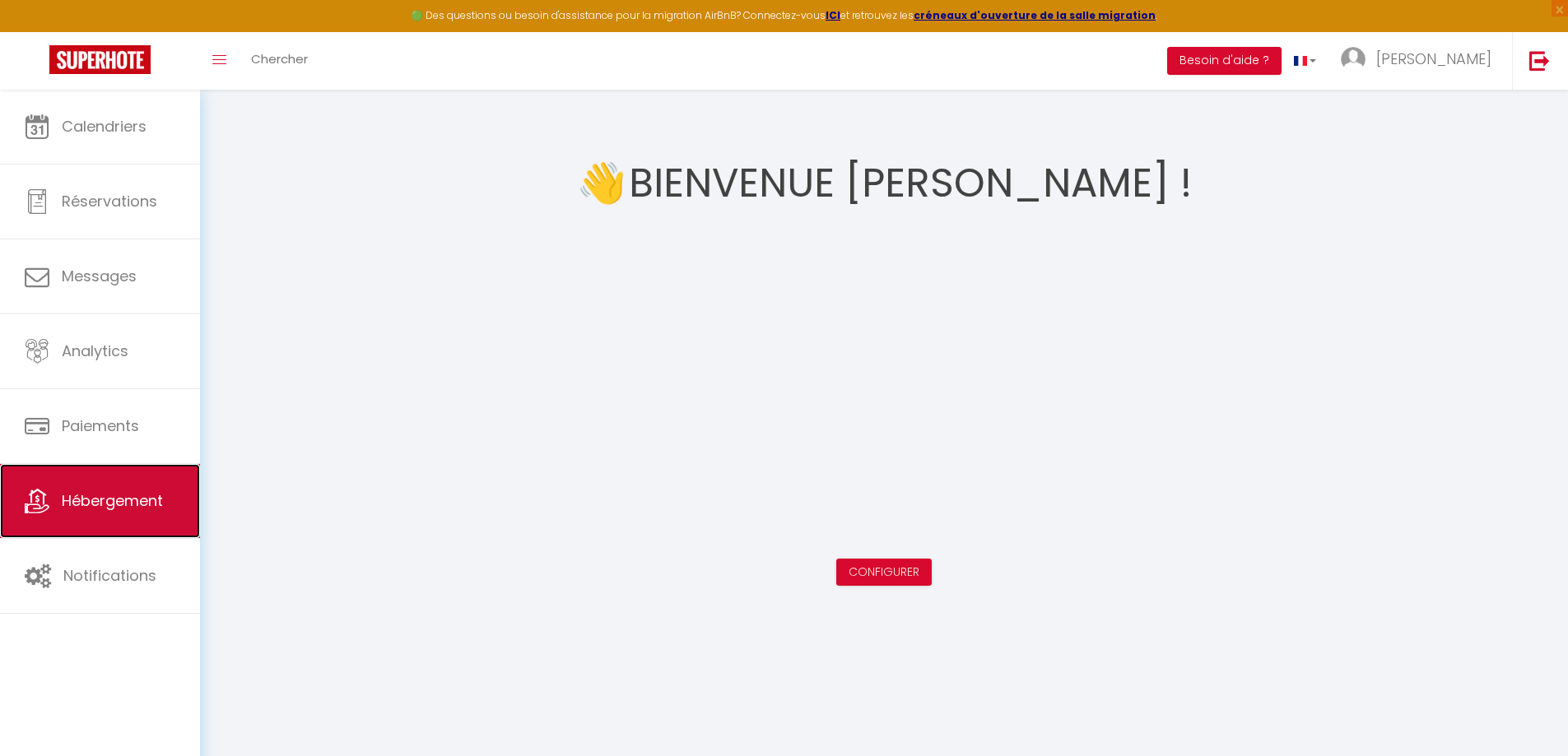
click at [108, 505] on span "Hébergement" at bounding box center [112, 500] width 101 height 21
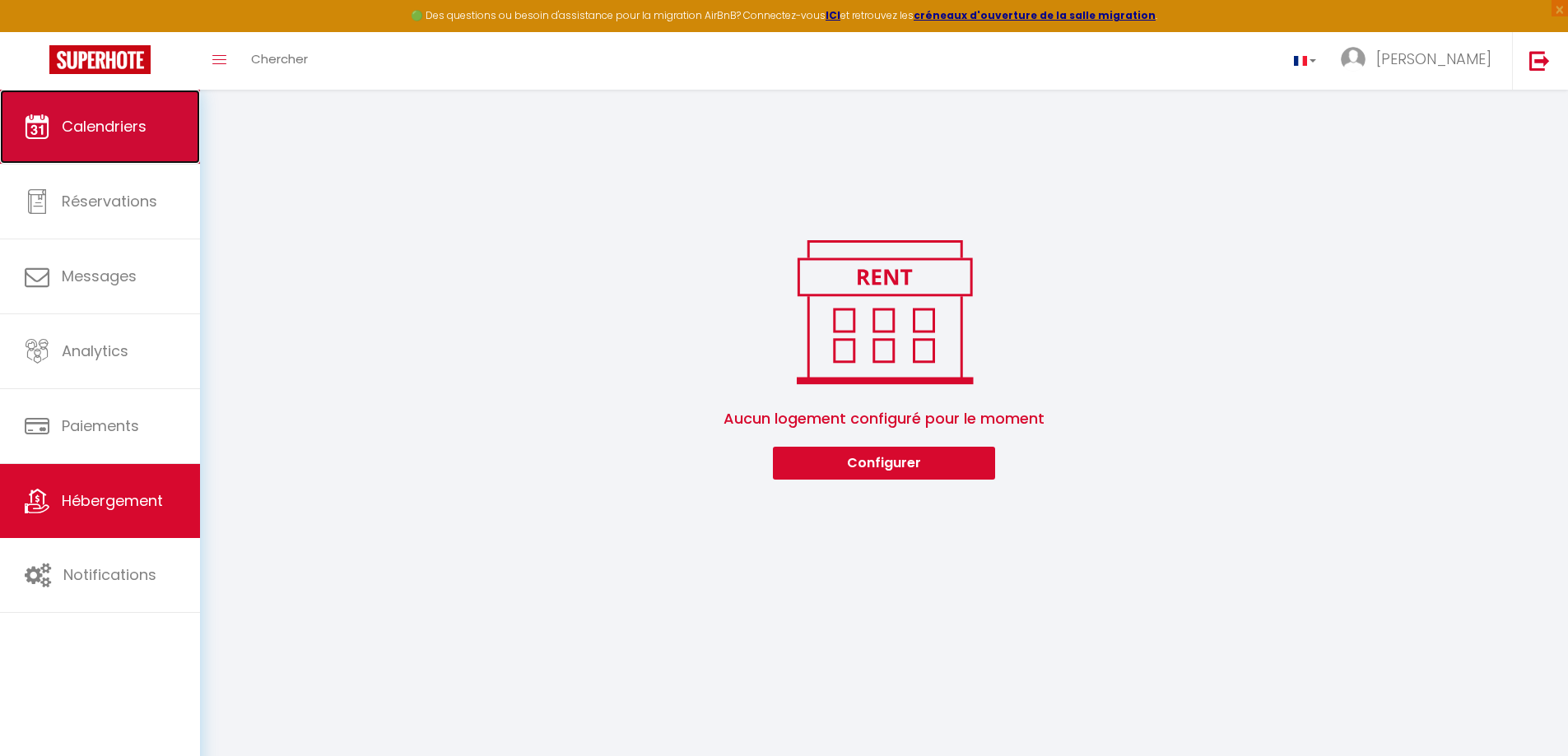
click at [107, 132] on span "Calendriers" at bounding box center [104, 126] width 85 height 21
